Goal: Task Accomplishment & Management: Manage account settings

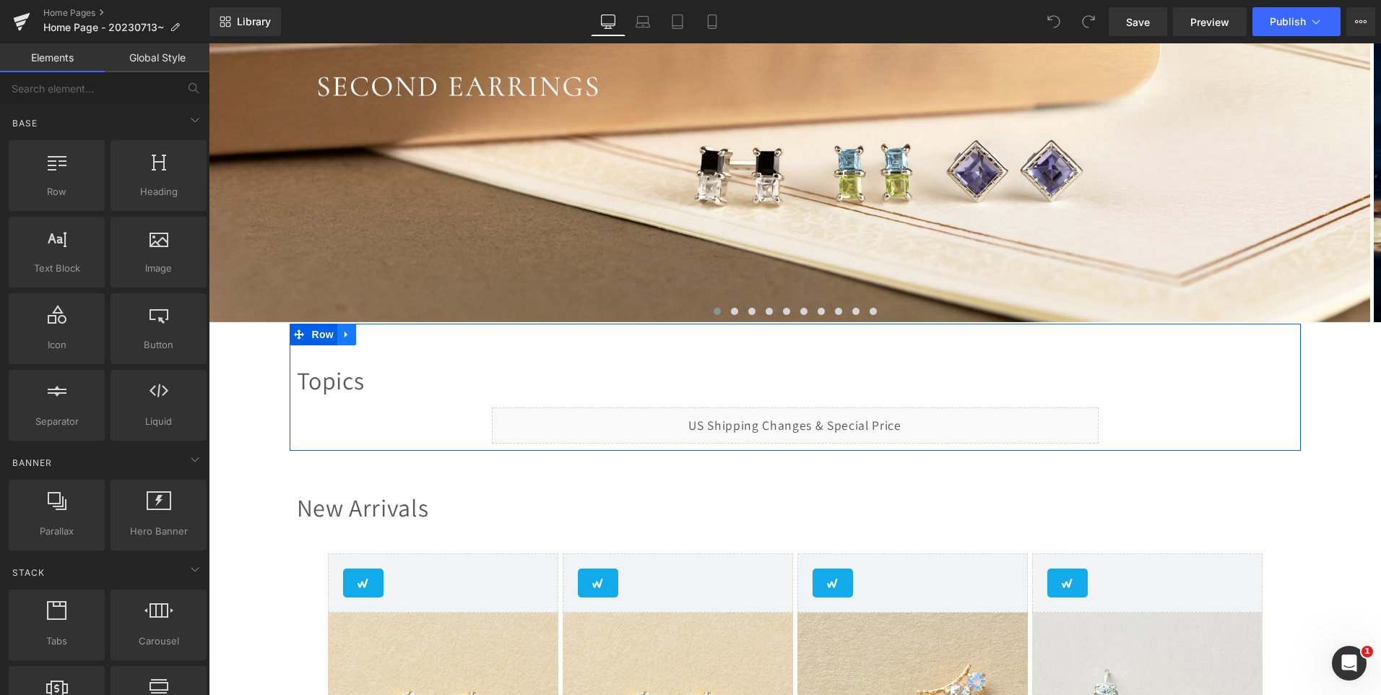
click at [342, 334] on icon at bounding box center [347, 334] width 10 height 11
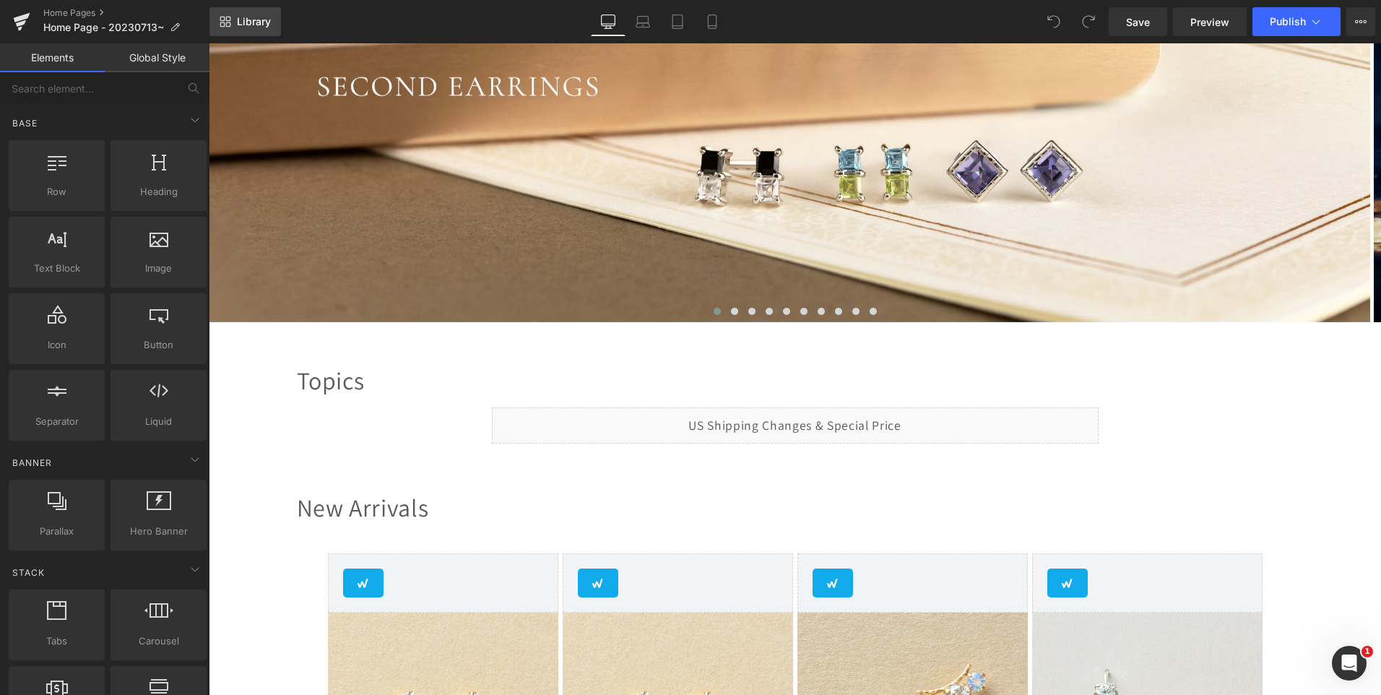
click at [252, 19] on span "Library" at bounding box center [254, 21] width 34 height 13
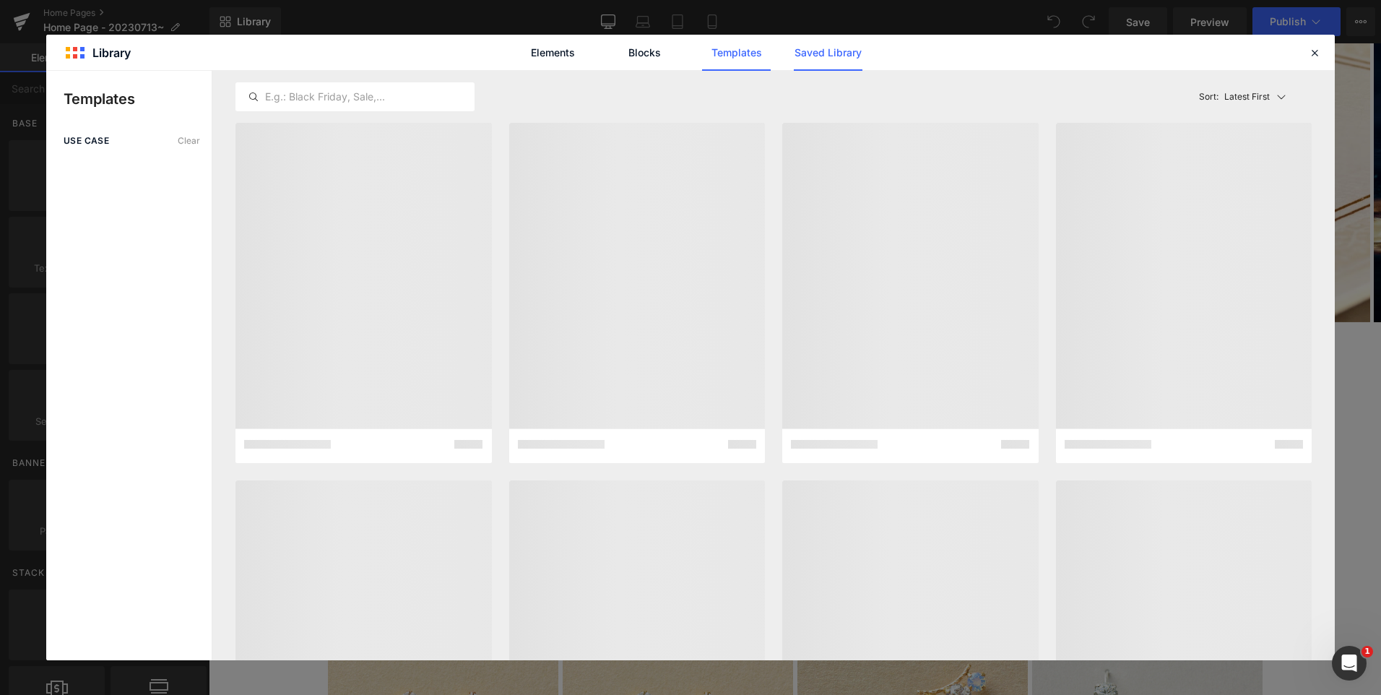
click at [825, 58] on link "Saved Library" at bounding box center [828, 53] width 69 height 36
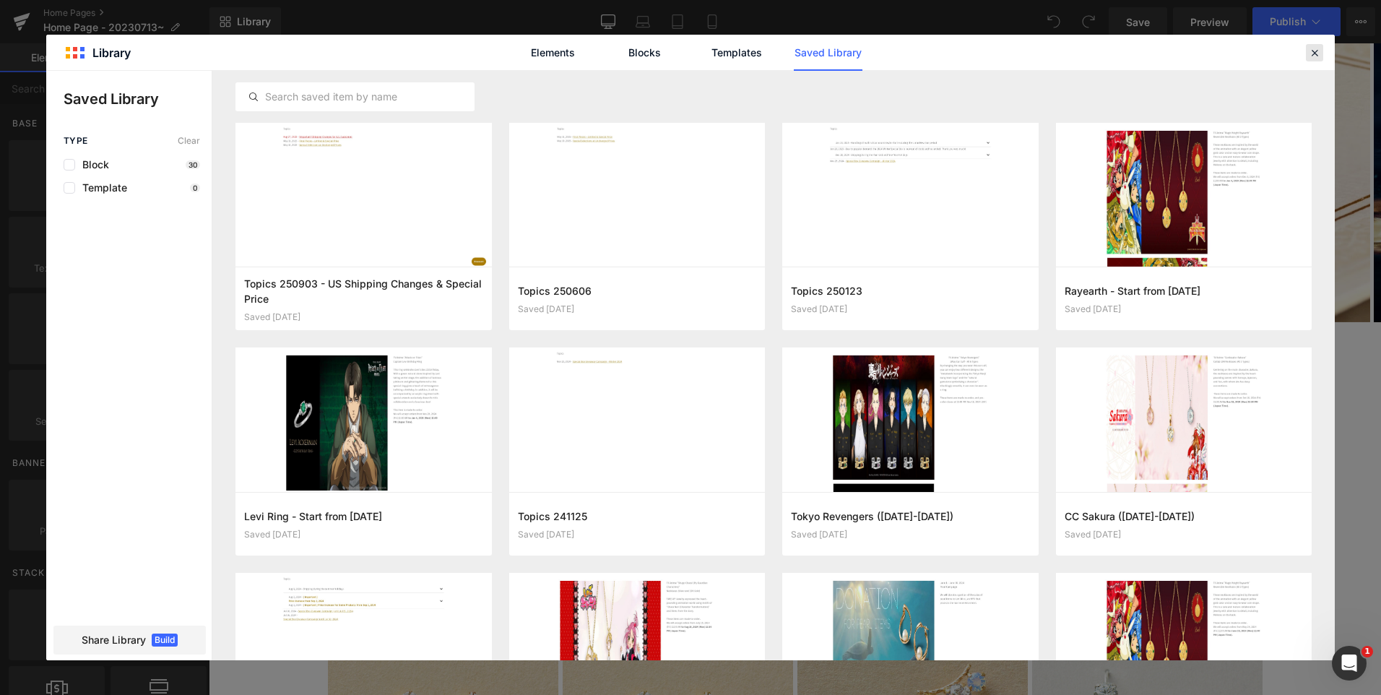
click at [1318, 55] on icon at bounding box center [1314, 52] width 13 height 13
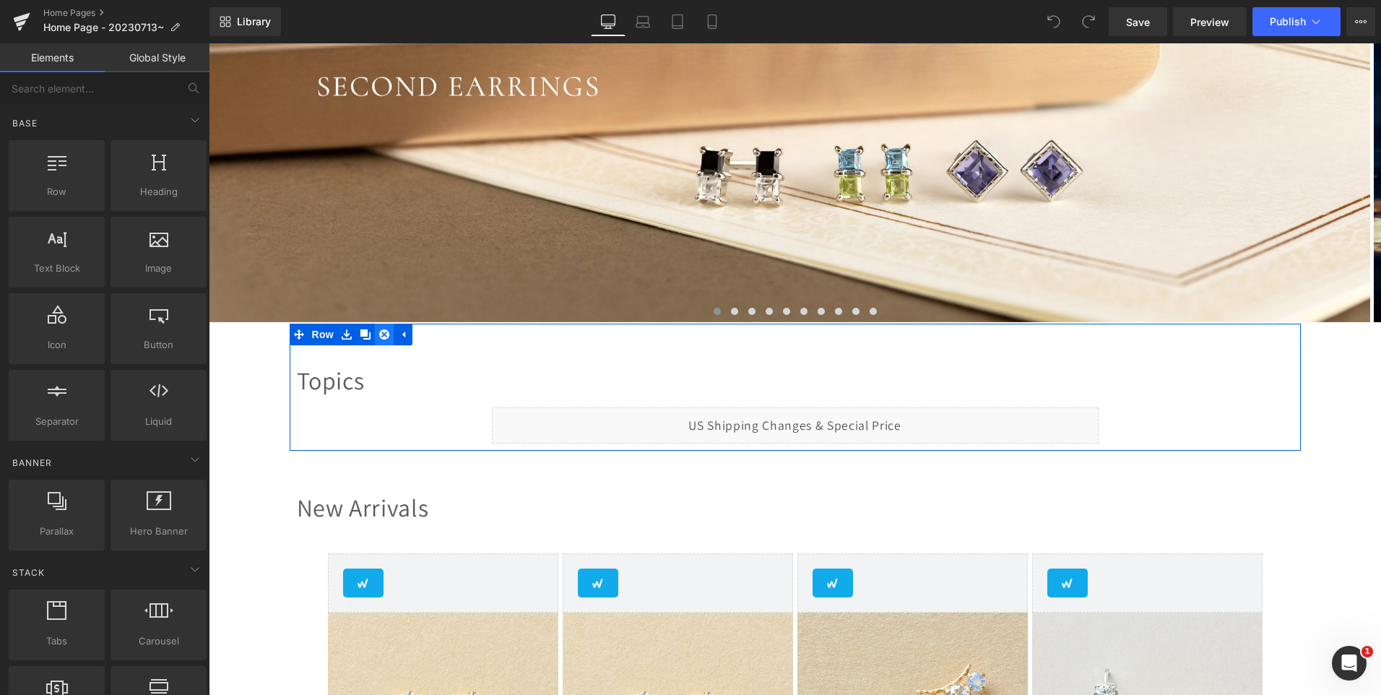
click at [379, 339] on icon at bounding box center [384, 334] width 10 height 10
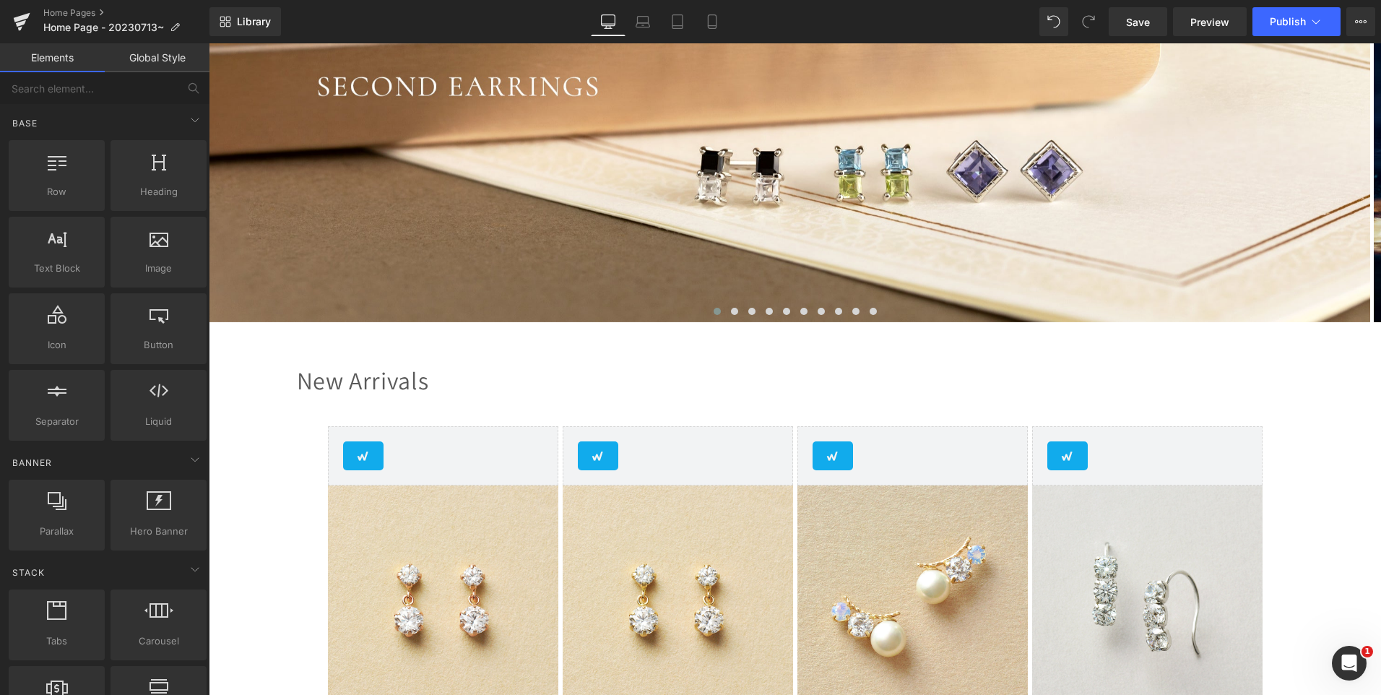
click at [1301, 37] on div "Library Desktop Desktop Laptop Tablet Mobile Save Preview Publish Scheduled Upg…" at bounding box center [794, 21] width 1171 height 43
click at [1296, 20] on span "Publish" at bounding box center [1288, 22] width 36 height 12
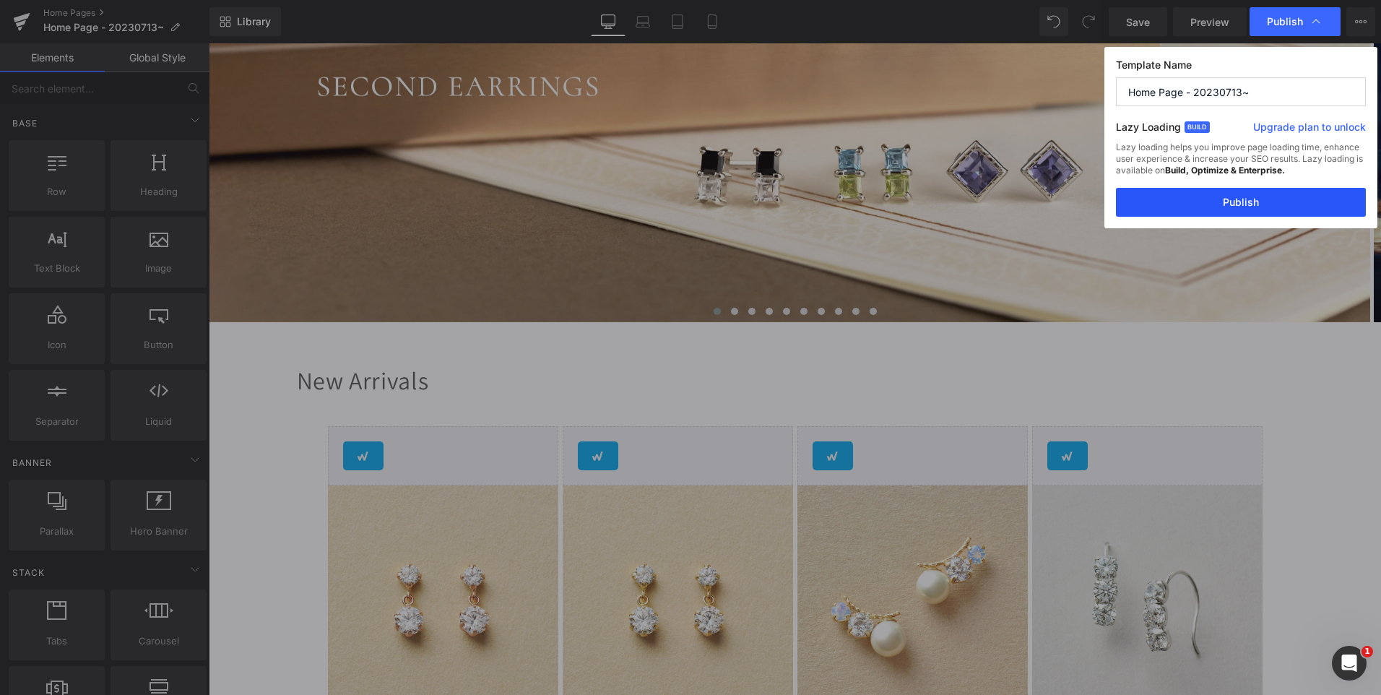
click at [1257, 199] on button "Publish" at bounding box center [1241, 202] width 250 height 29
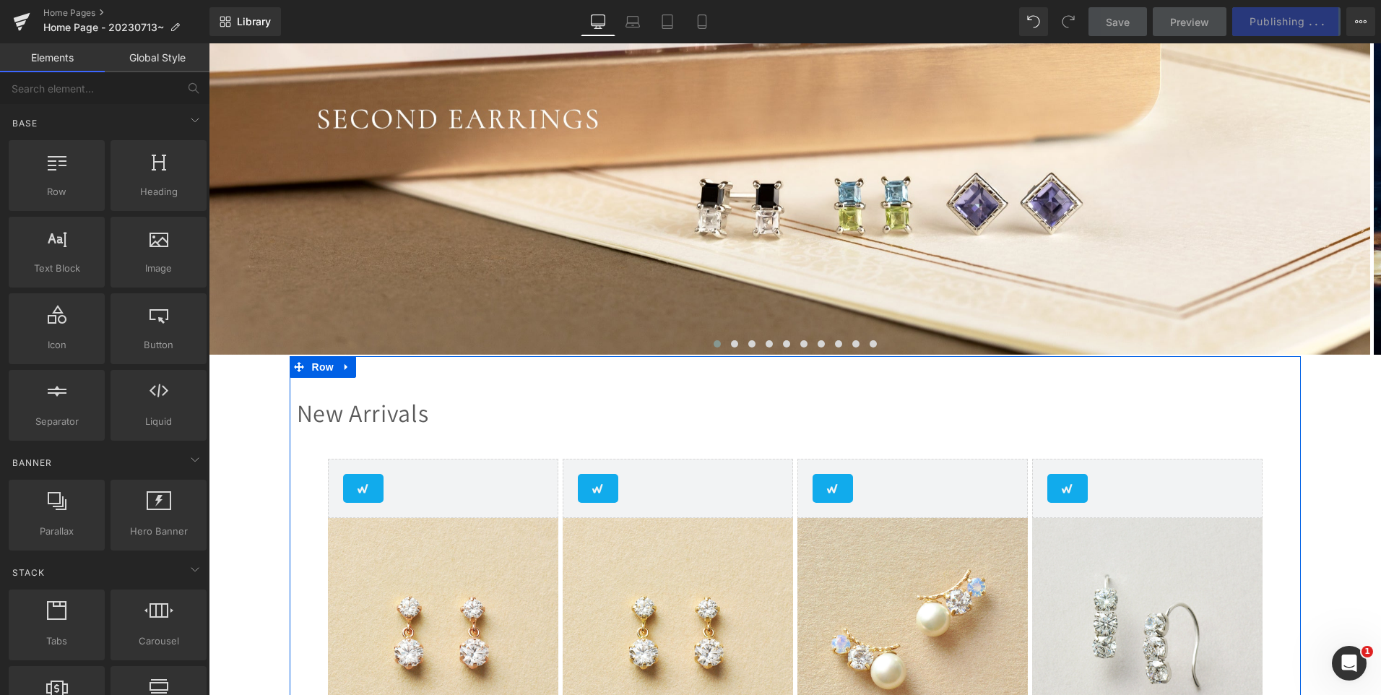
scroll to position [217, 0]
